Goal: Task Accomplishment & Management: Use online tool/utility

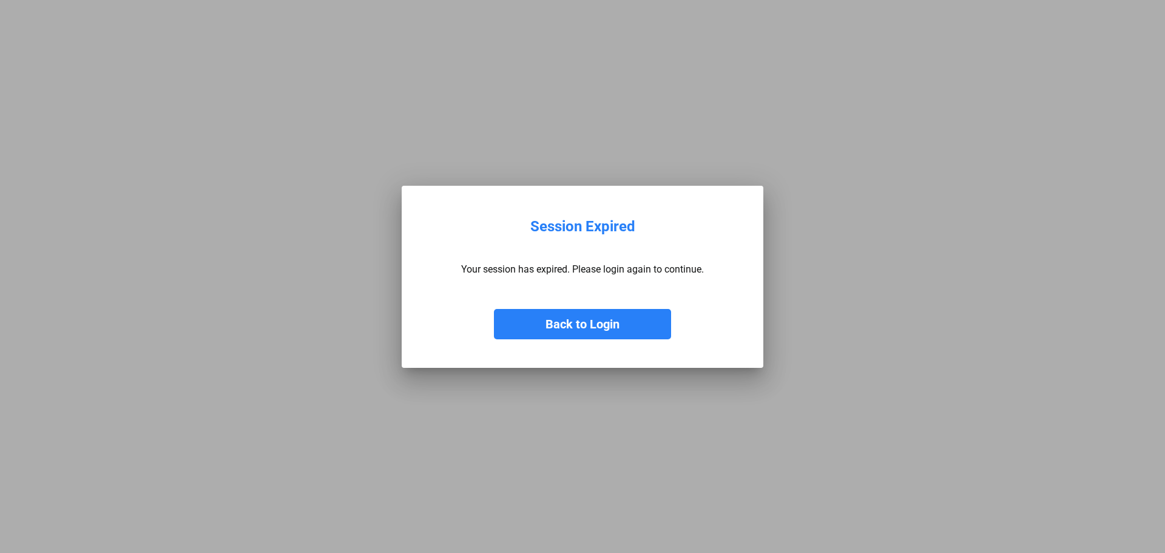
drag, startPoint x: 606, startPoint y: 330, endPoint x: 473, endPoint y: 341, distance: 133.3
click at [595, 336] on button "Back to Login" at bounding box center [582, 324] width 177 height 30
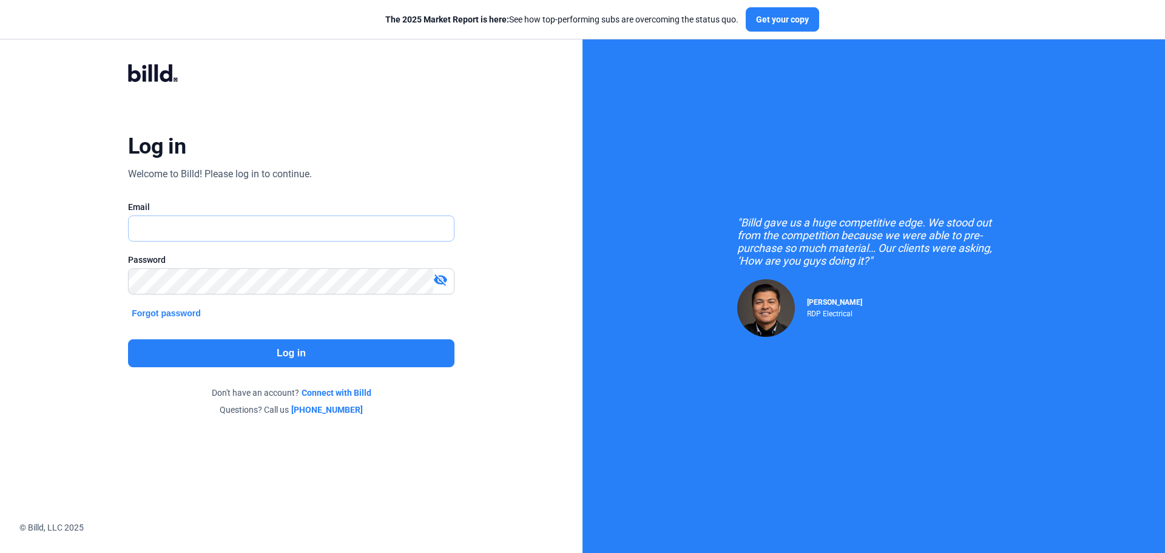
click at [241, 231] on input "text" at bounding box center [285, 228] width 312 height 25
type input "[PERSON_NAME][EMAIL_ADDRESS][DOMAIN_NAME]"
click at [296, 354] on button "Log in" at bounding box center [291, 353] width 326 height 28
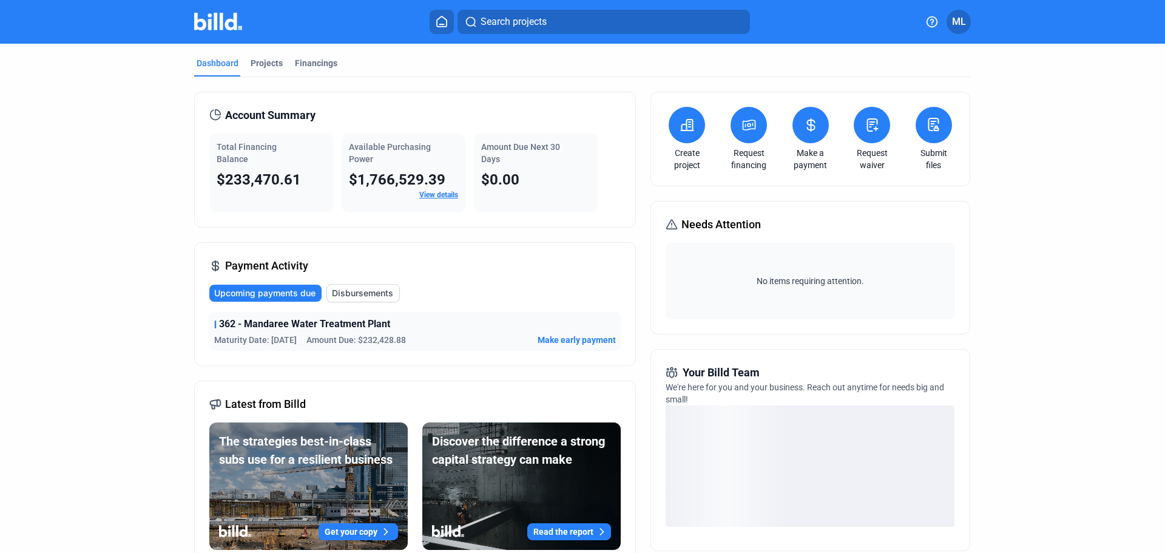
click at [556, 340] on span "Make early payment" at bounding box center [577, 340] width 78 height 12
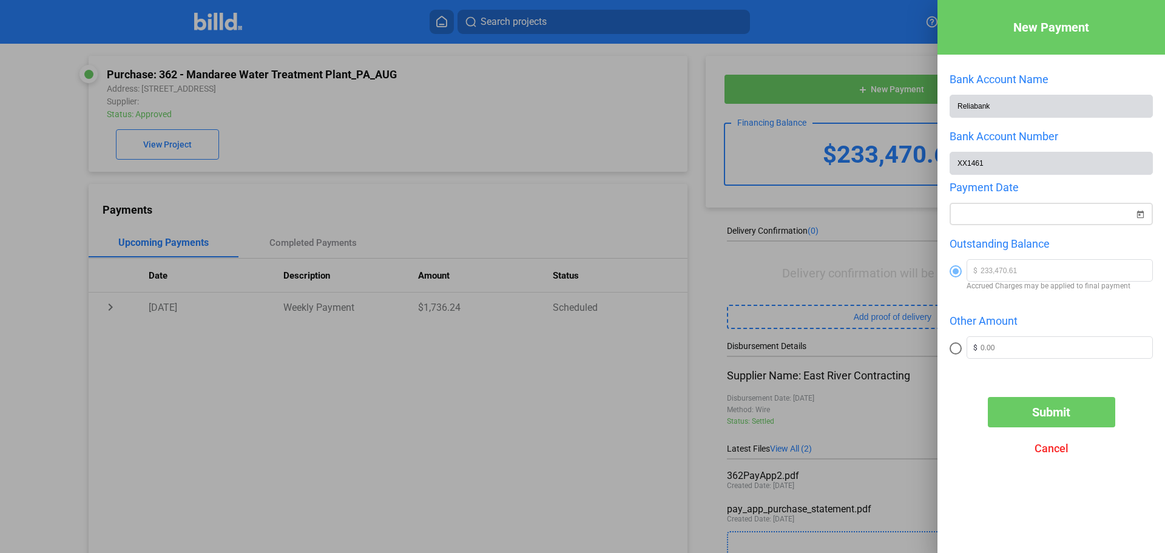
click at [1032, 208] on div at bounding box center [1045, 214] width 177 height 22
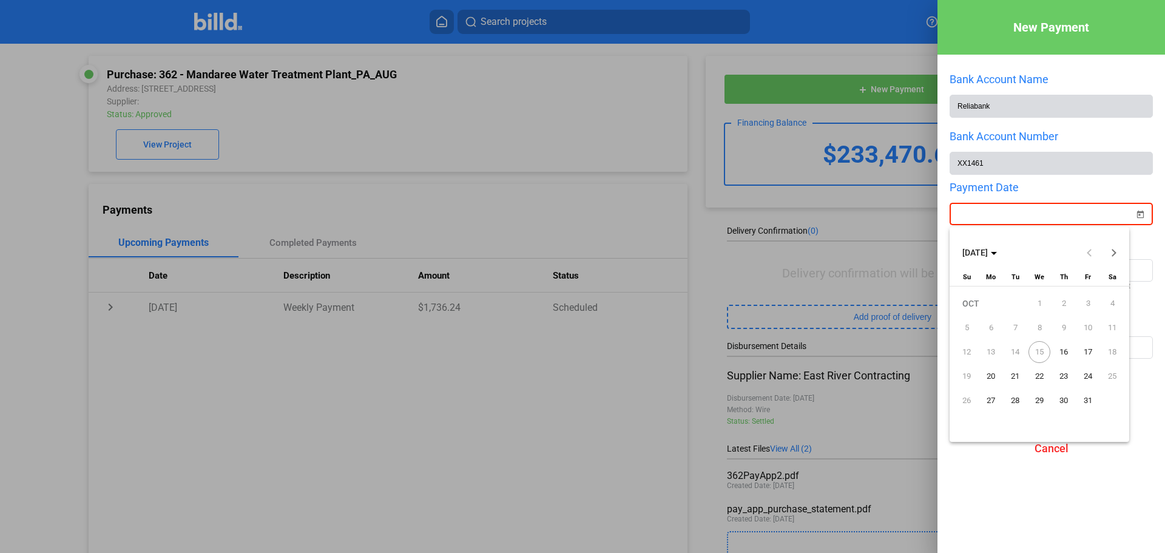
click at [1032, 218] on div at bounding box center [582, 276] width 1165 height 553
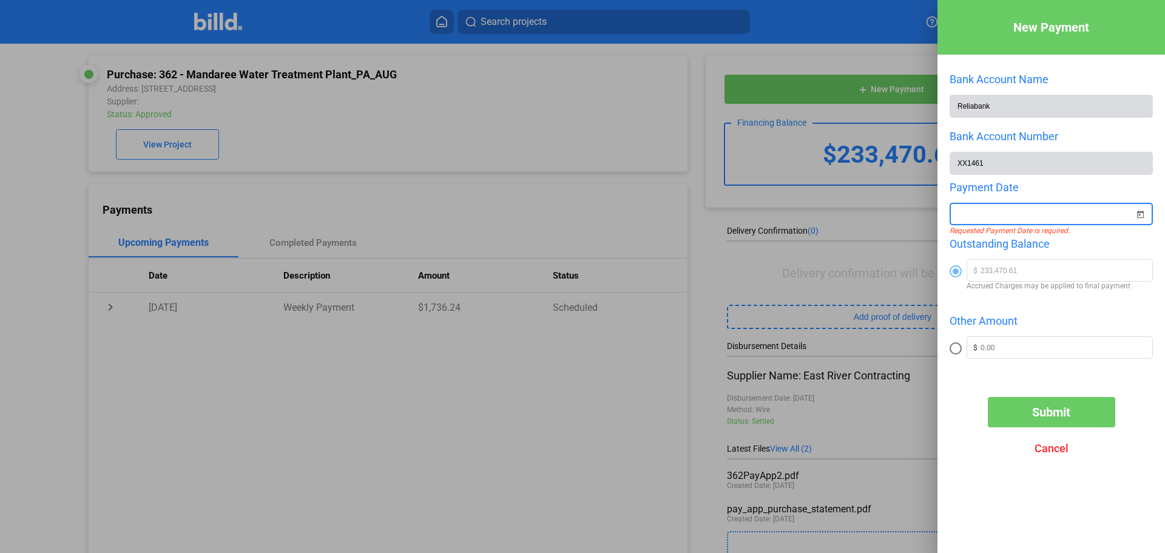
click at [1048, 212] on input at bounding box center [1045, 214] width 177 height 15
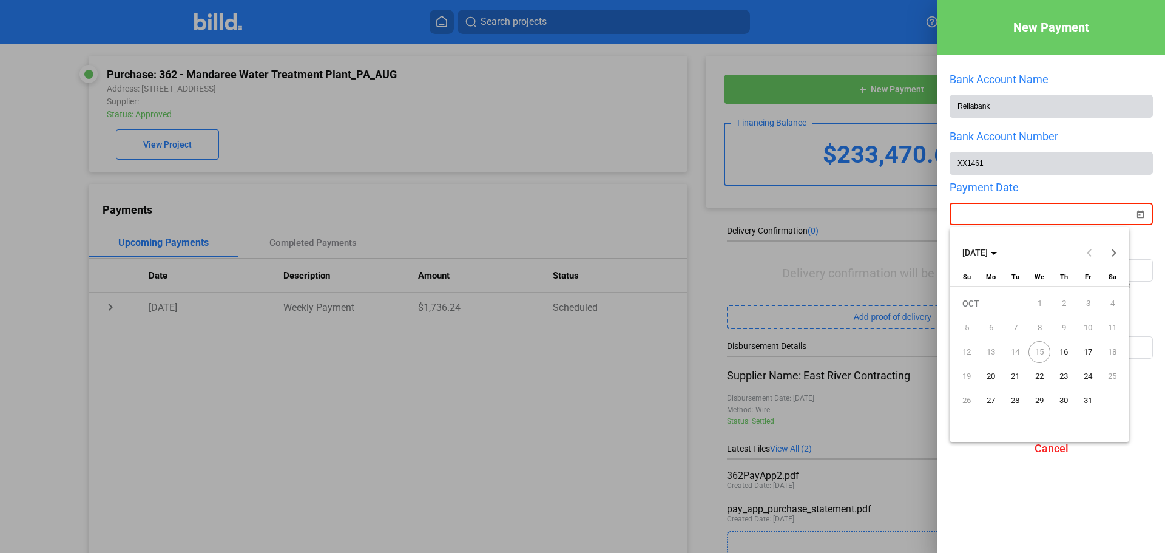
click at [1068, 349] on span "16" at bounding box center [1064, 352] width 22 height 22
type input "[DATE]"
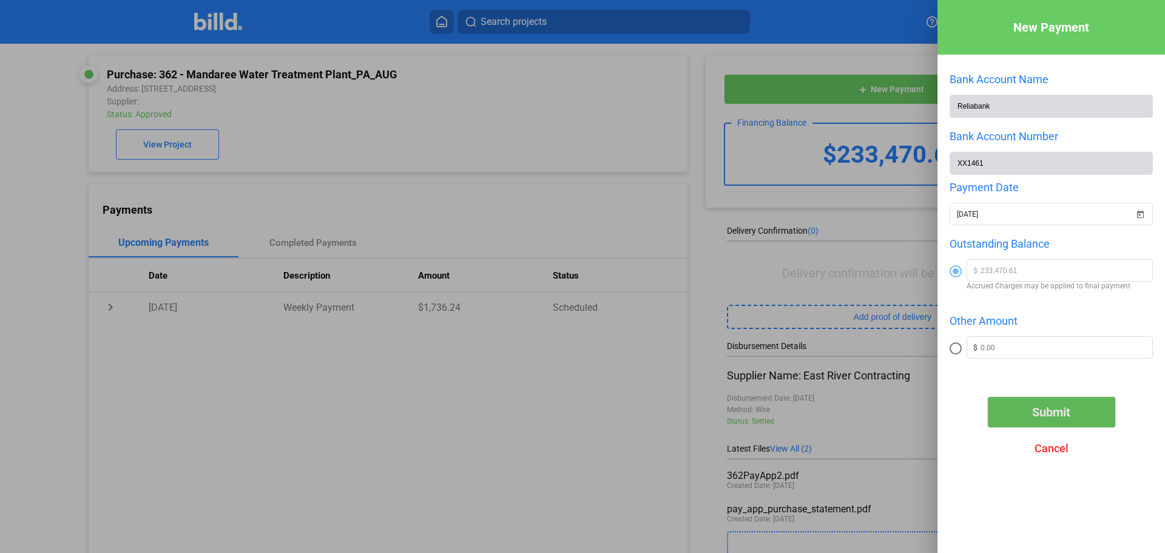
click at [1053, 419] on span "Submit" at bounding box center [1051, 412] width 38 height 15
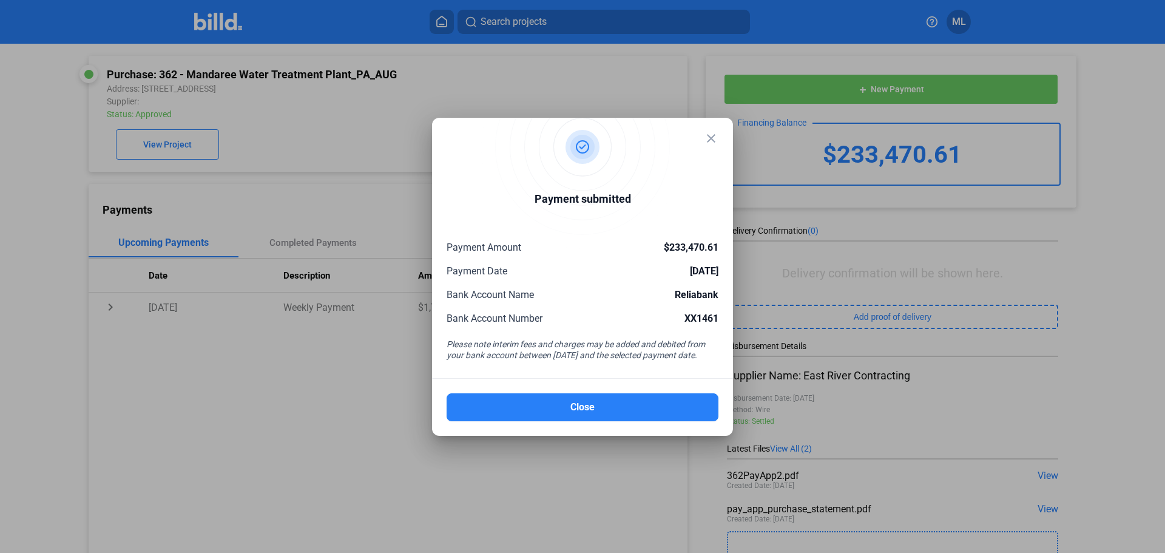
click at [596, 390] on div "Close" at bounding box center [583, 400] width 272 height 42
click at [596, 391] on div "Close" at bounding box center [583, 400] width 272 height 42
click at [593, 404] on button "Close" at bounding box center [583, 407] width 272 height 28
